Goal: Task Accomplishment & Management: Complete application form

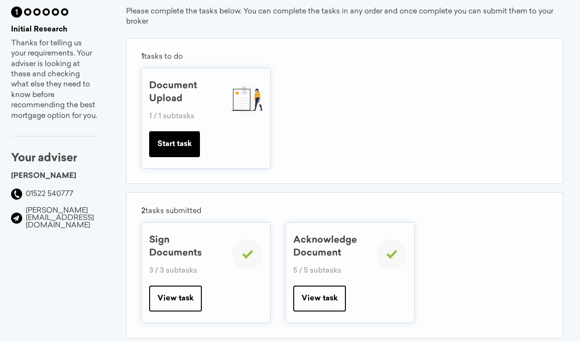
scroll to position [45, 0]
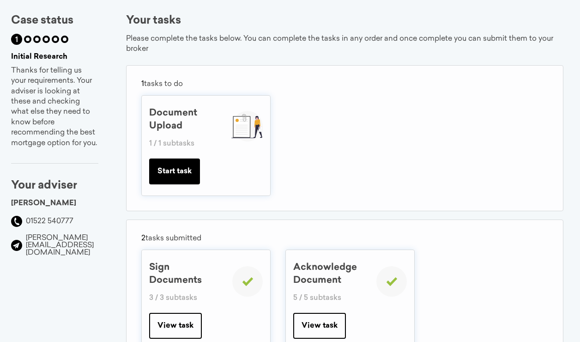
click at [200, 170] on button "Start task" at bounding box center [174, 171] width 51 height 26
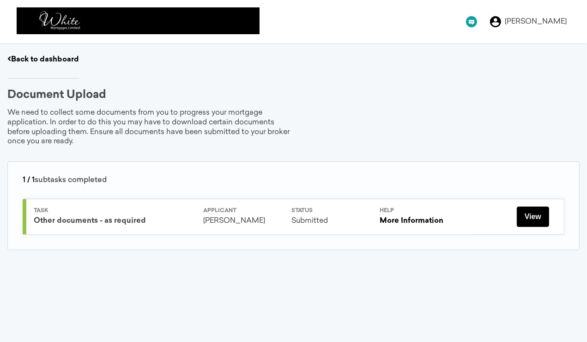
click at [539, 218] on button "View" at bounding box center [533, 216] width 32 height 20
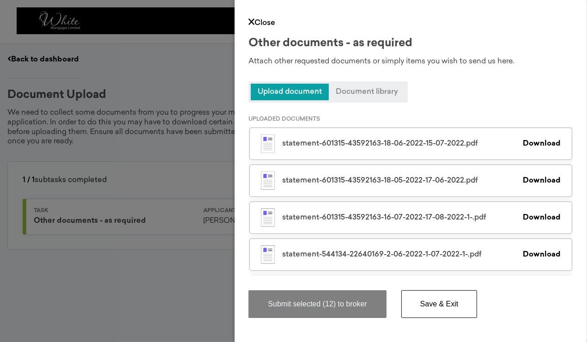
click at [536, 144] on link "Download" at bounding box center [542, 143] width 38 height 7
click at [262, 22] on link "Close" at bounding box center [261, 22] width 27 height 7
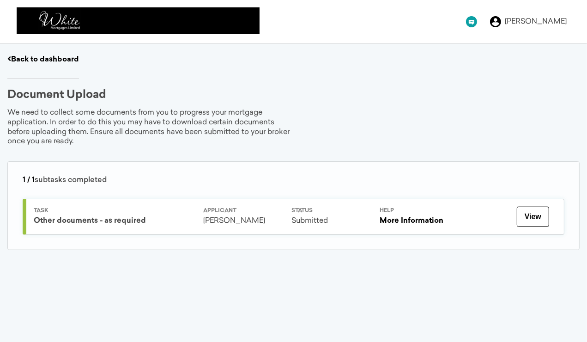
click at [392, 221] on link "More Information" at bounding box center [412, 220] width 64 height 7
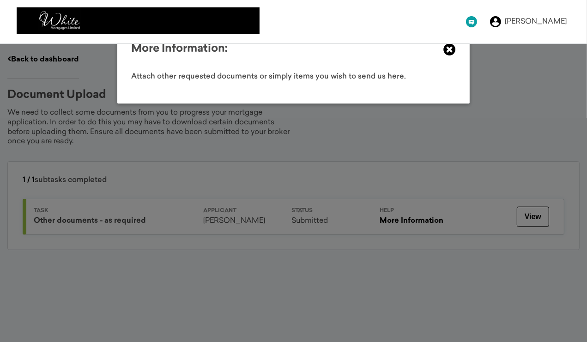
click at [448, 48] on icon at bounding box center [449, 49] width 12 height 12
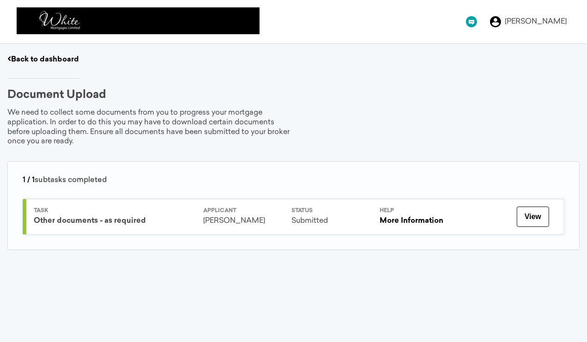
click at [73, 219] on div "Other documents - as required" at bounding box center [115, 221] width 162 height 10
click at [407, 217] on link "More Information" at bounding box center [412, 220] width 64 height 7
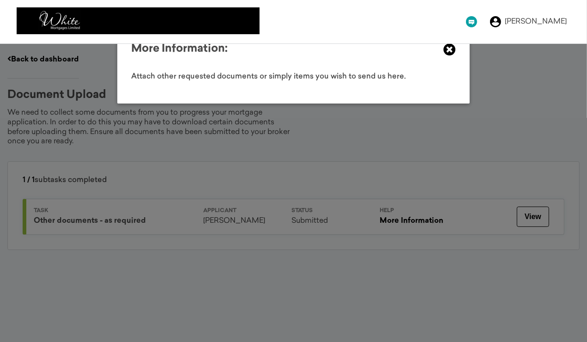
click at [448, 49] on icon at bounding box center [449, 49] width 12 height 12
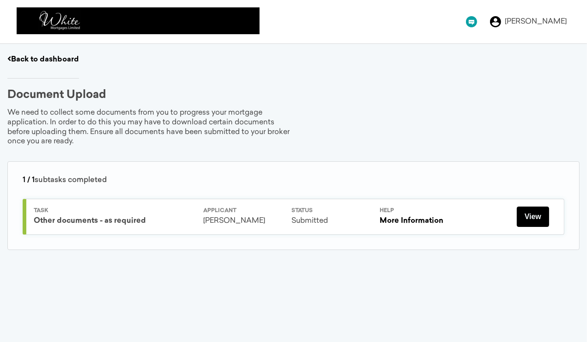
click at [535, 219] on button "View" at bounding box center [533, 216] width 32 height 20
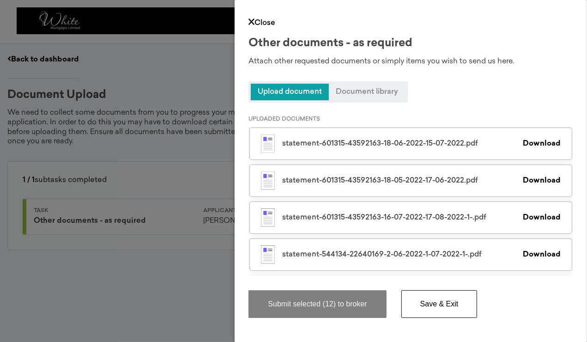
click at [290, 88] on span "Upload document" at bounding box center [290, 92] width 78 height 17
click at [293, 94] on span "Upload document" at bounding box center [290, 92] width 78 height 17
click at [346, 95] on span "Document library" at bounding box center [367, 92] width 76 height 17
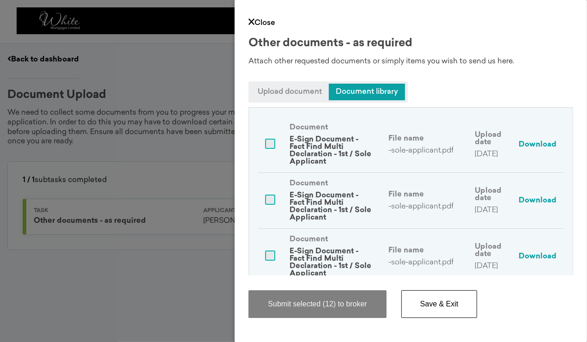
click at [288, 91] on span "Upload document" at bounding box center [290, 92] width 78 height 17
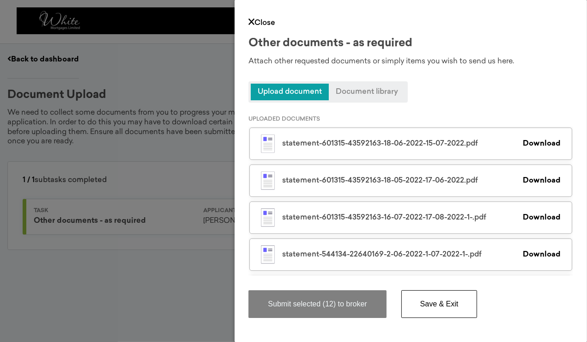
click at [371, 94] on span "Document library" at bounding box center [367, 92] width 76 height 17
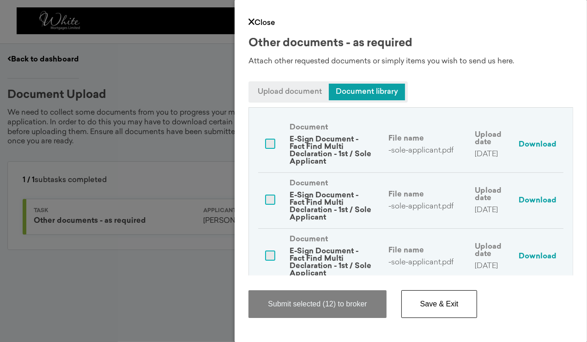
click at [270, 216] on td at bounding box center [270, 201] width 24 height 56
click at [290, 92] on span "Upload document" at bounding box center [290, 92] width 78 height 17
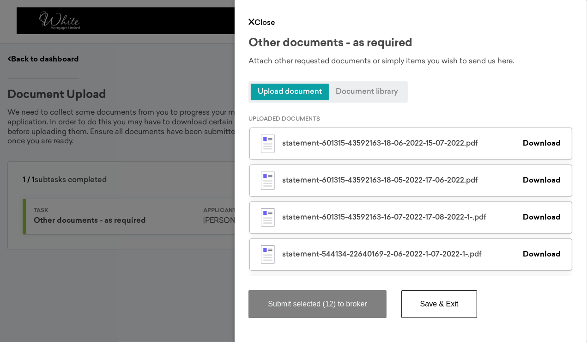
click at [118, 258] on div "Close Other documents - as required Attach other requested documents or simply …" at bounding box center [293, 171] width 587 height 342
click at [98, 218] on div "Close Other documents - as required Attach other requested documents or simply …" at bounding box center [293, 171] width 587 height 342
click at [87, 133] on div "Close Other documents - as required Attach other requested documents or simply …" at bounding box center [293, 171] width 587 height 342
click at [290, 89] on span "Upload document" at bounding box center [290, 92] width 78 height 17
click at [287, 88] on span "Upload document" at bounding box center [290, 92] width 78 height 17
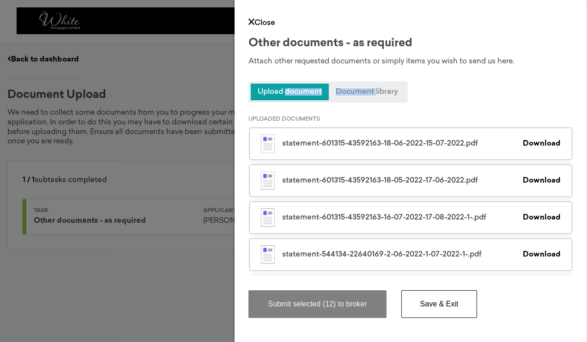
click at [287, 88] on span "Upload document" at bounding box center [290, 92] width 78 height 17
drag, startPoint x: 287, startPoint y: 88, endPoint x: 430, endPoint y: 88, distance: 143.2
click at [430, 88] on div "Other documents - as required Attach other requested documents or simply items …" at bounding box center [410, 70] width 325 height 65
click at [367, 90] on span "Document library" at bounding box center [367, 92] width 76 height 17
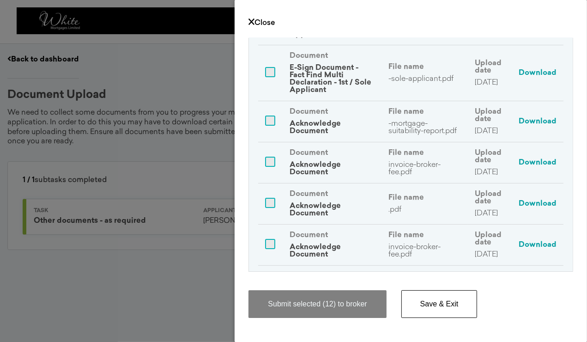
scroll to position [231, 0]
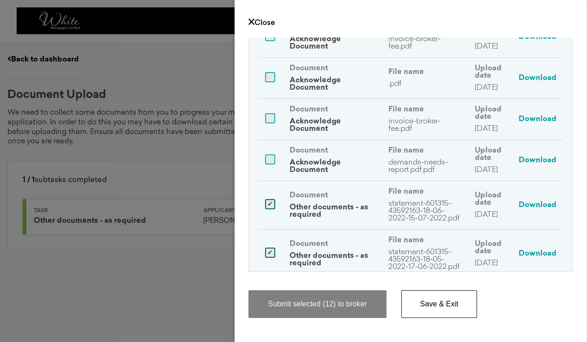
click at [266, 98] on td at bounding box center [270, 78] width 24 height 41
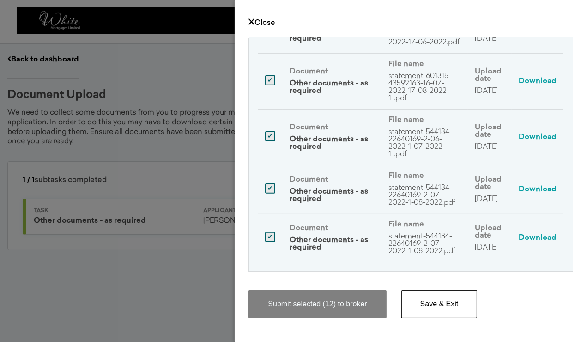
scroll to position [491, 0]
click at [270, 57] on td at bounding box center [270, 82] width 24 height 56
click at [258, 22] on link "Close" at bounding box center [261, 22] width 27 height 7
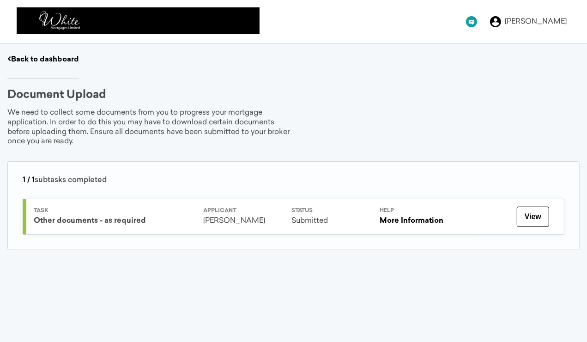
click at [85, 216] on div "Other documents - as required" at bounding box center [115, 221] width 162 height 10
click at [79, 222] on div "Other documents - as required" at bounding box center [115, 221] width 162 height 10
click at [523, 22] on div "[PERSON_NAME]" at bounding box center [530, 21] width 80 height 11
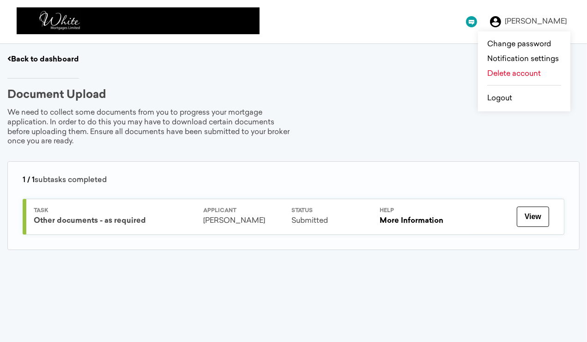
click at [398, 113] on div "Document Upload We need to collect some documents from you to progress your mor…" at bounding box center [293, 177] width 572 height 175
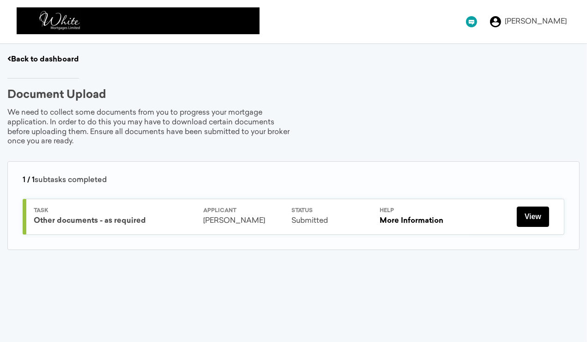
click at [530, 217] on button "View" at bounding box center [533, 216] width 32 height 20
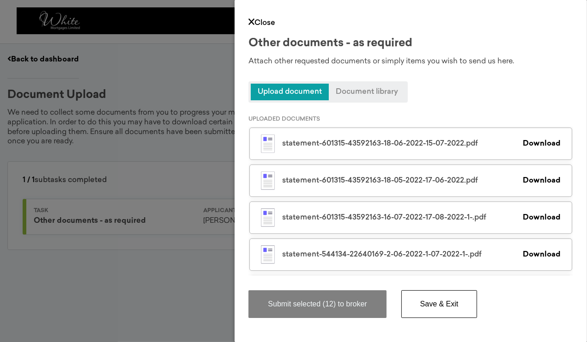
click at [526, 142] on link "Download" at bounding box center [542, 143] width 38 height 7
click at [527, 180] on link "Download" at bounding box center [542, 180] width 38 height 7
click at [536, 222] on div "statement-601315-43592163-16-07-2022-17-08-2022-1-.pdf Download" at bounding box center [410, 217] width 323 height 32
click at [537, 218] on link "Download" at bounding box center [542, 217] width 38 height 7
click at [537, 254] on link "Download" at bounding box center [542, 254] width 38 height 7
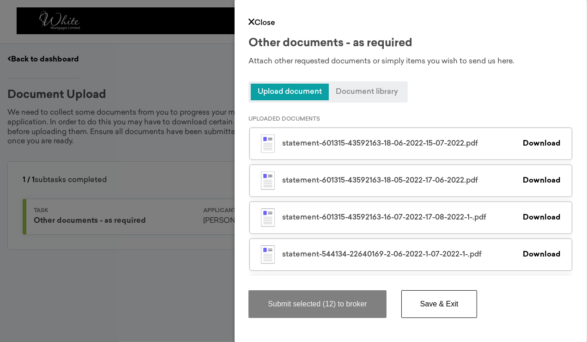
click at [537, 254] on link "Download" at bounding box center [542, 254] width 38 height 7
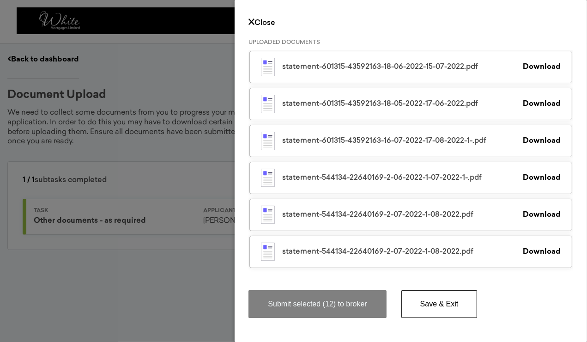
scroll to position [79, 0]
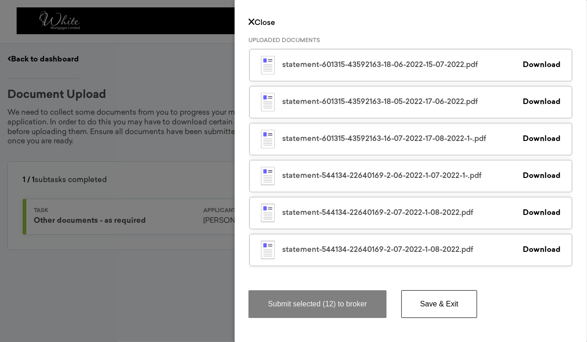
click at [533, 210] on link "Download" at bounding box center [542, 212] width 38 height 7
click at [546, 252] on link "Download" at bounding box center [542, 249] width 38 height 7
click at [546, 249] on link "Download" at bounding box center [542, 249] width 38 height 7
click at [550, 279] on div "Submit selected (12) to broker Save & Exit" at bounding box center [410, 299] width 325 height 48
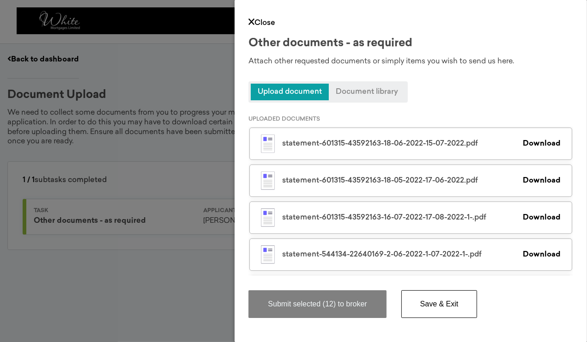
click at [360, 81] on div "Upload document Document library" at bounding box center [327, 91] width 159 height 21
click at [357, 89] on span "Document library" at bounding box center [367, 92] width 76 height 17
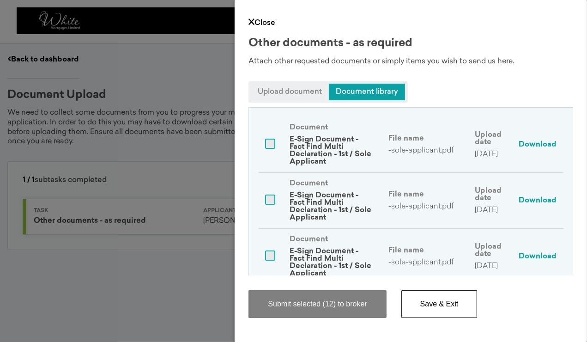
click at [307, 144] on p "E-Sign Document - Fact Find Multi Declaration - 1st / Sole Applicant" at bounding box center [332, 151] width 85 height 30
click at [523, 144] on link "Download" at bounding box center [538, 144] width 38 height 7
click at [535, 194] on td "Download" at bounding box center [538, 201] width 52 height 56
click at [537, 199] on link "Download" at bounding box center [538, 200] width 38 height 7
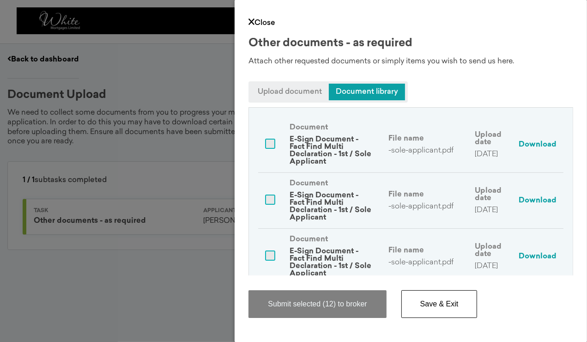
click at [119, 278] on div "Close Other documents - as required Attach other requested documents or simply …" at bounding box center [293, 171] width 587 height 342
